Goal: Task Accomplishment & Management: Use online tool/utility

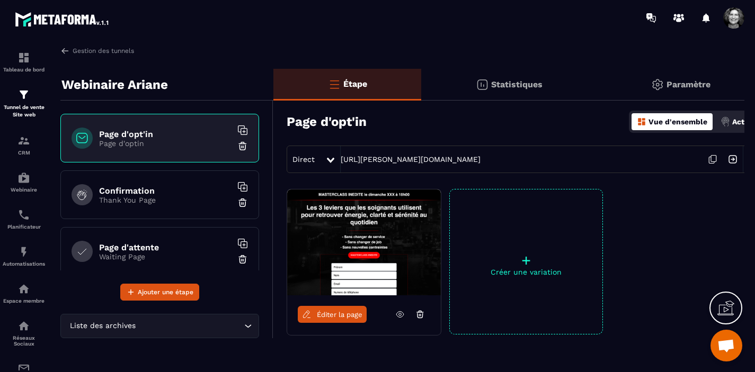
scroll to position [11921, 0]
click at [23, 100] on img at bounding box center [23, 94] width 13 height 13
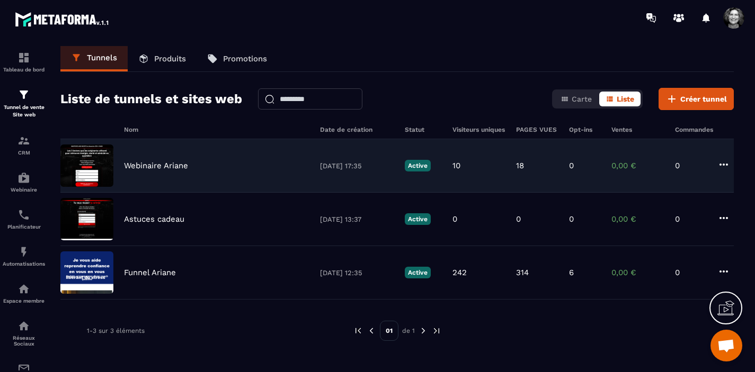
click at [235, 177] on div "Webinaire Ariane [DATE] 17:35 Active 10 18 0 0,00 € 0" at bounding box center [396, 165] width 673 height 53
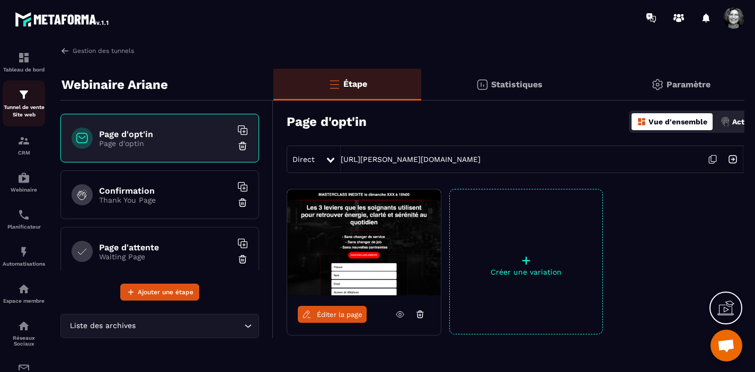
click at [24, 97] on img at bounding box center [23, 94] width 13 height 13
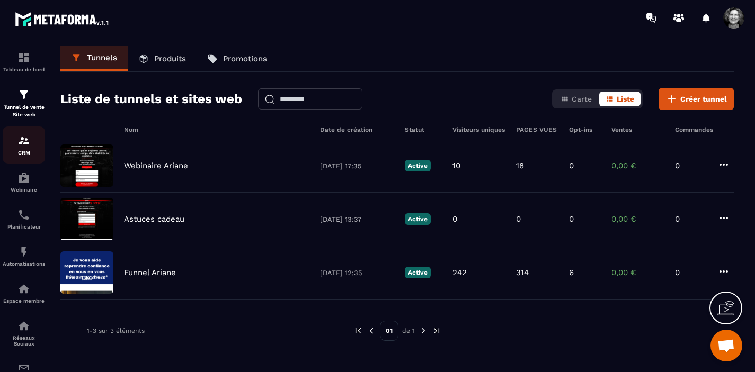
click at [21, 147] on img at bounding box center [23, 140] width 13 height 13
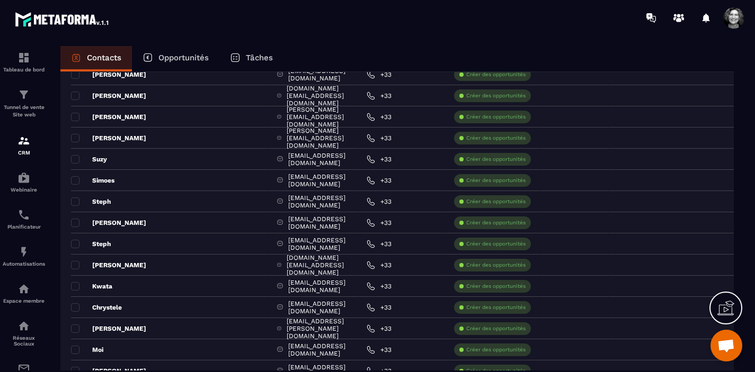
scroll to position [754, 0]
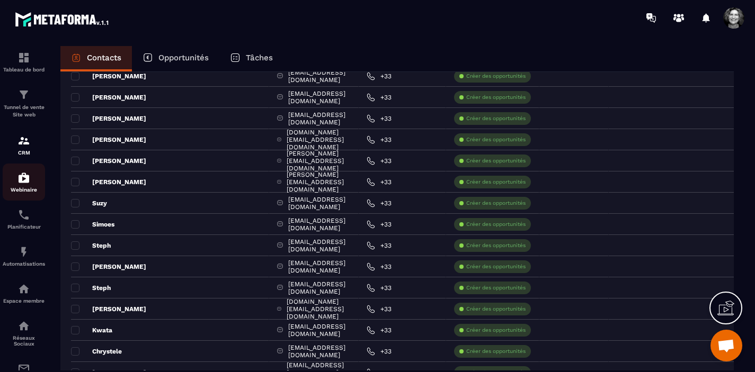
click at [24, 181] on img at bounding box center [23, 178] width 13 height 13
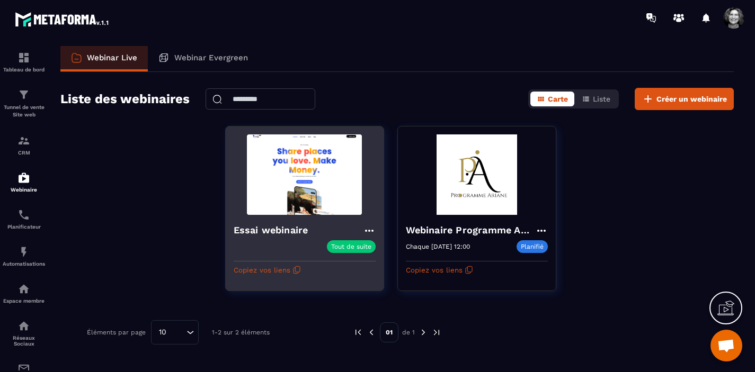
click at [320, 171] on img at bounding box center [305, 174] width 142 height 80
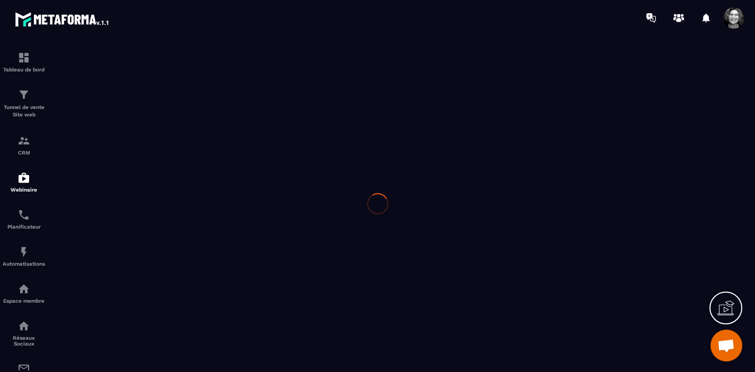
type input "**********"
type textarea "****"
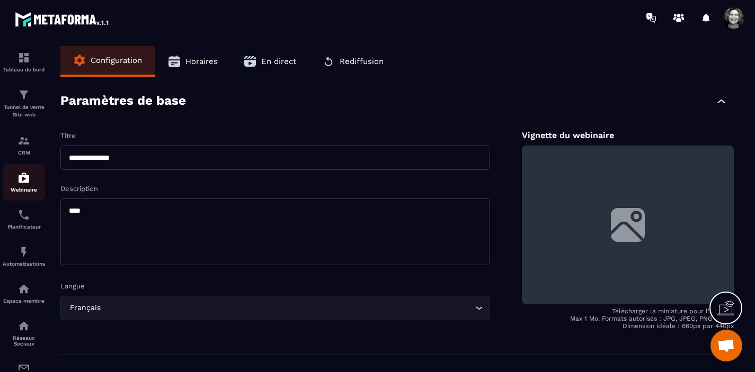
click at [20, 185] on div "Webinaire" at bounding box center [24, 182] width 42 height 21
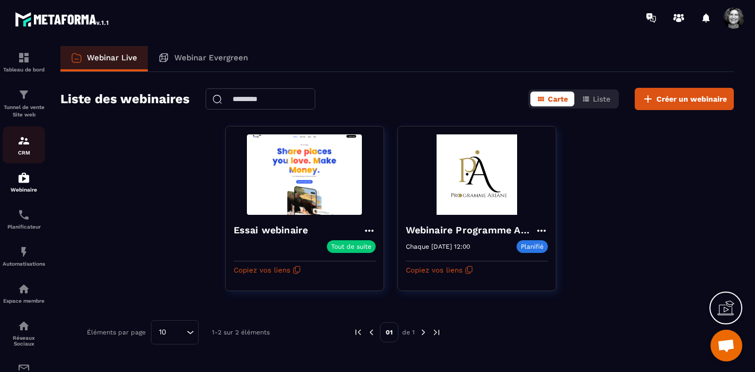
click at [16, 146] on div "CRM" at bounding box center [24, 144] width 42 height 21
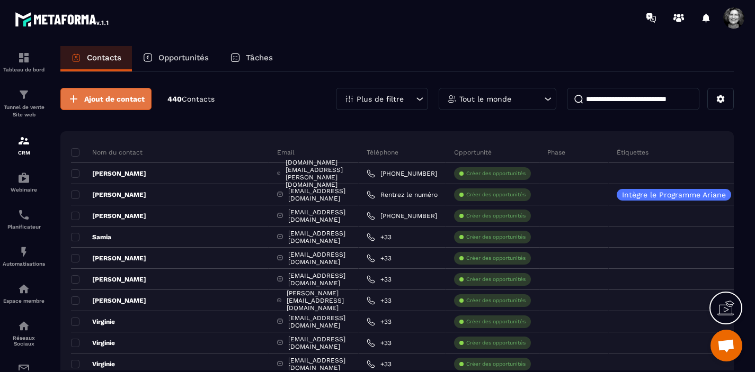
click at [122, 97] on span "Ajout de contact" at bounding box center [114, 99] width 60 height 11
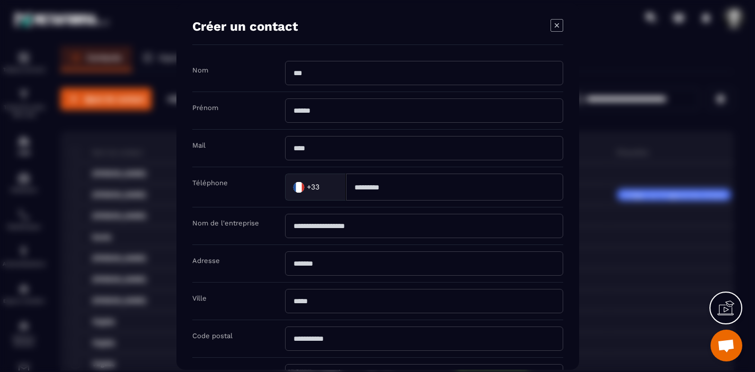
click at [559, 25] on icon "Modal window" at bounding box center [556, 25] width 13 height 13
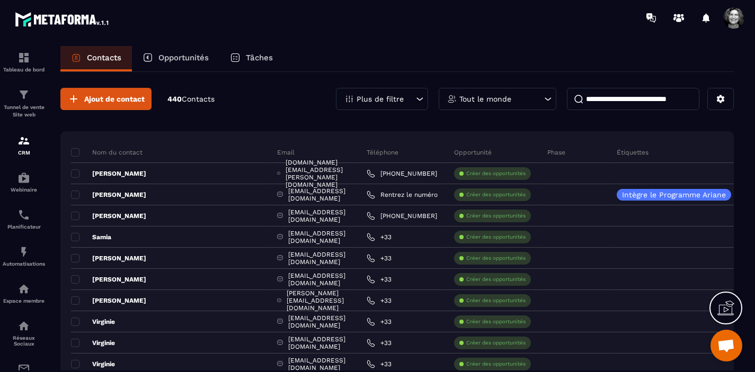
click at [559, 25] on input "Modal window" at bounding box center [424, 19] width 278 height 24
